Goal: Navigation & Orientation: Go to known website

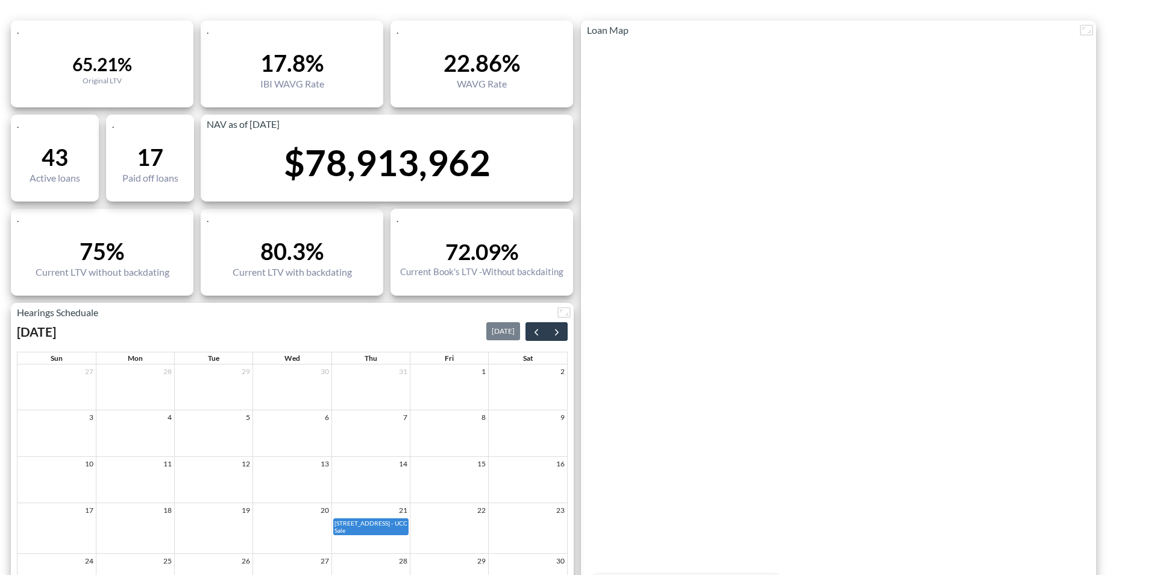
scroll to position [177, 0]
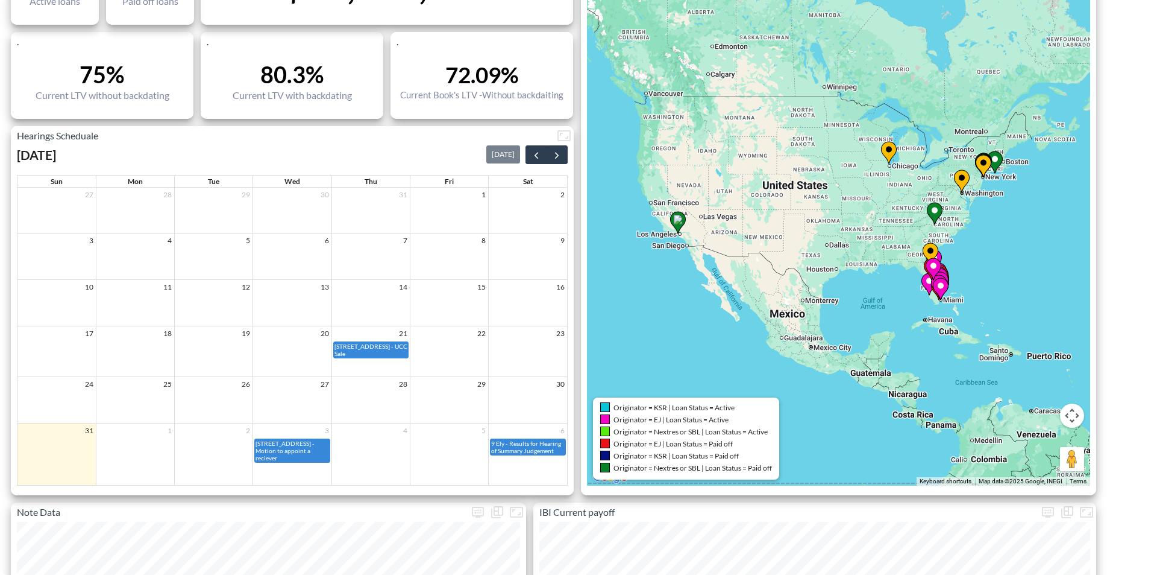
click at [533, 455] on div "9 Ely - Results for Hearing of Summary Judgement" at bounding box center [528, 447] width 75 height 16
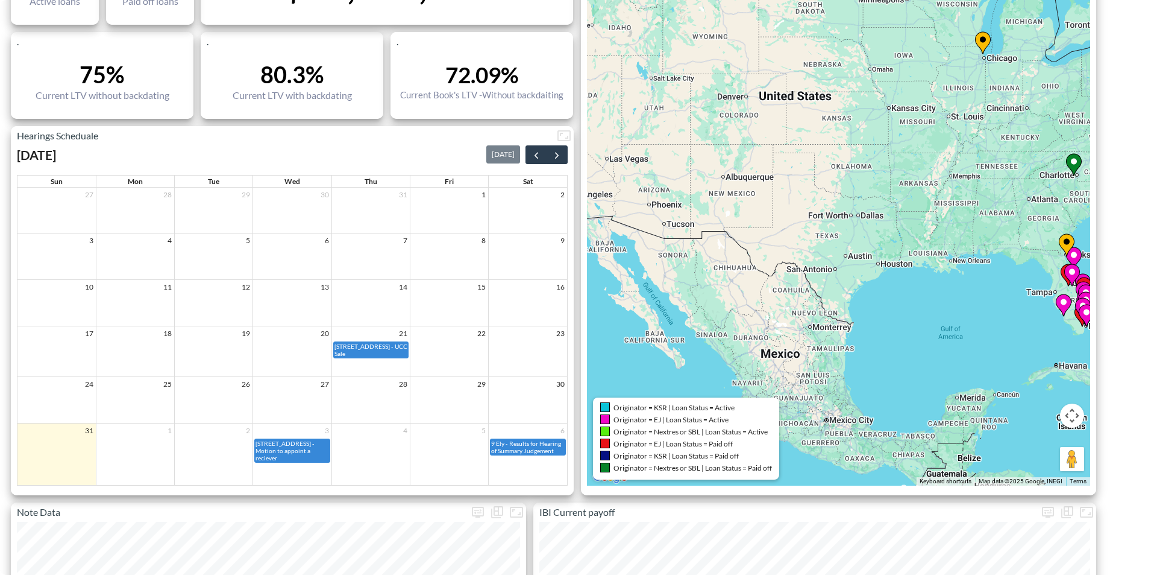
drag, startPoint x: 769, startPoint y: 302, endPoint x: 797, endPoint y: 309, distance: 29.2
click at [797, 309] on div "To activate drag with keyboard, press Alt + Enter. Once in keyboard drag state,…" at bounding box center [838, 174] width 503 height 622
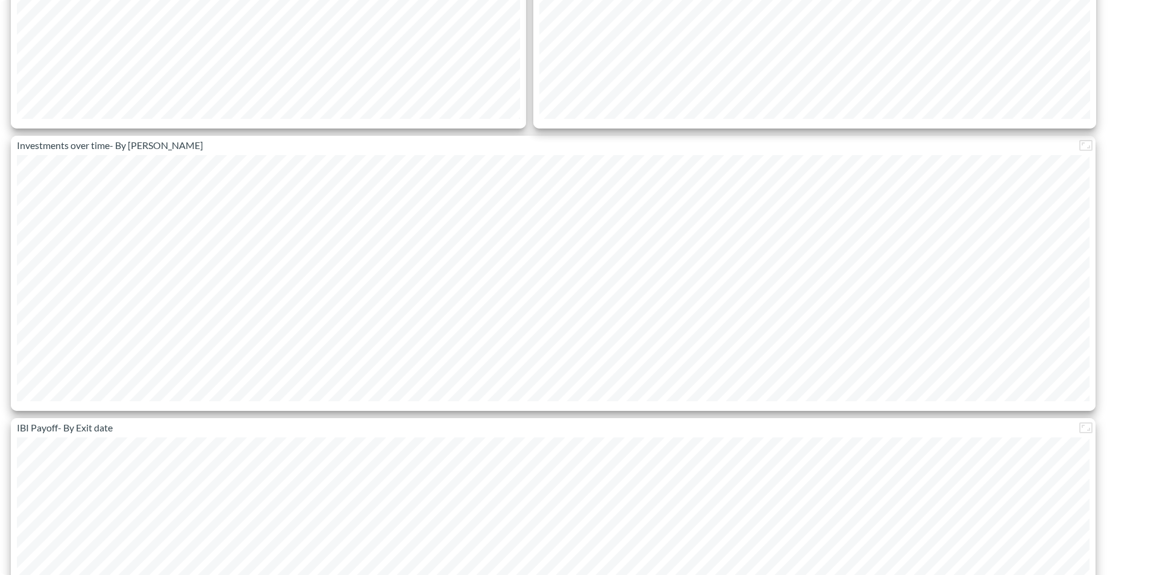
scroll to position [657, 0]
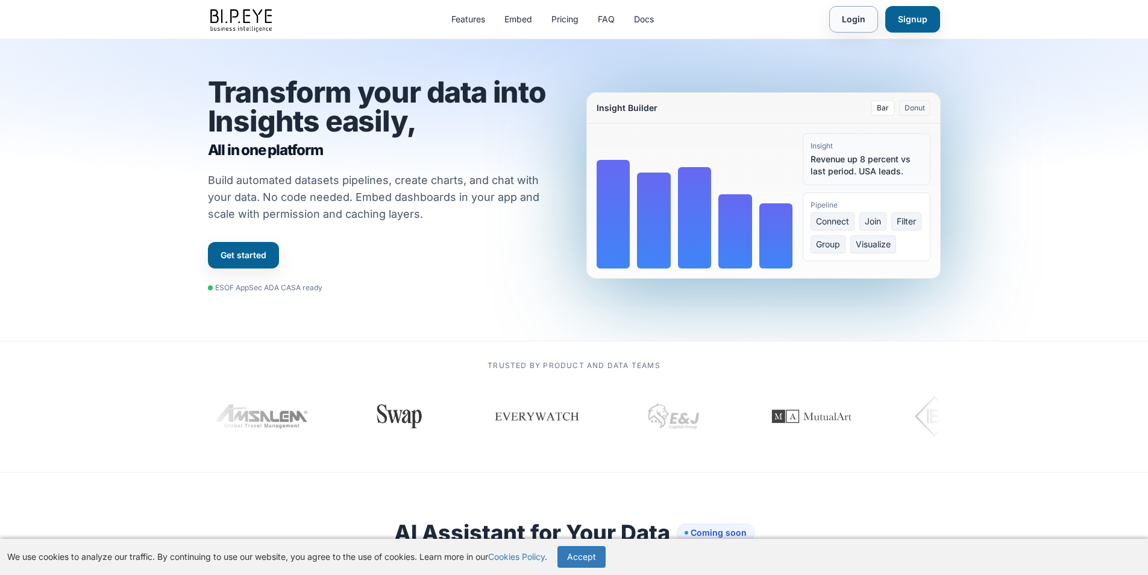
click at [849, 22] on link "Login" at bounding box center [854, 19] width 49 height 27
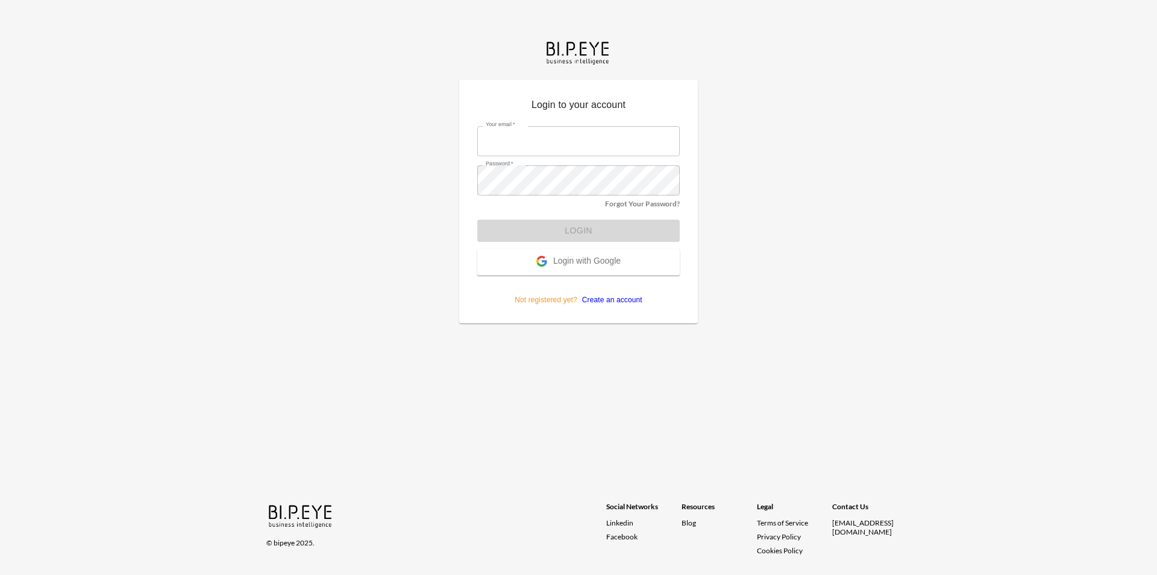
type input "dor_S@ibi.co.il"
